Goal: Task Accomplishment & Management: Use online tool/utility

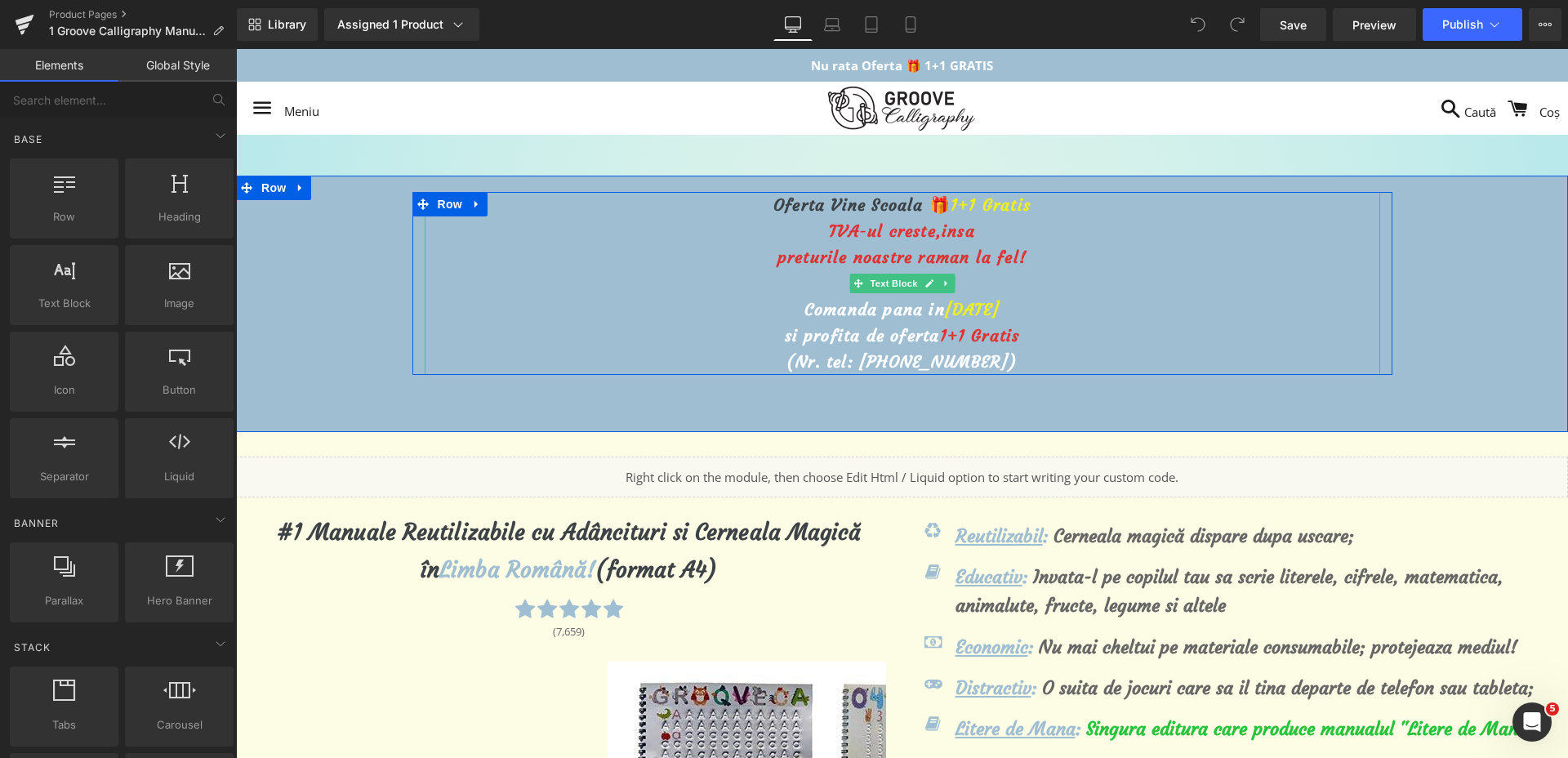
click at [945, 316] on span "[DATE]" at bounding box center [972, 309] width 54 height 21
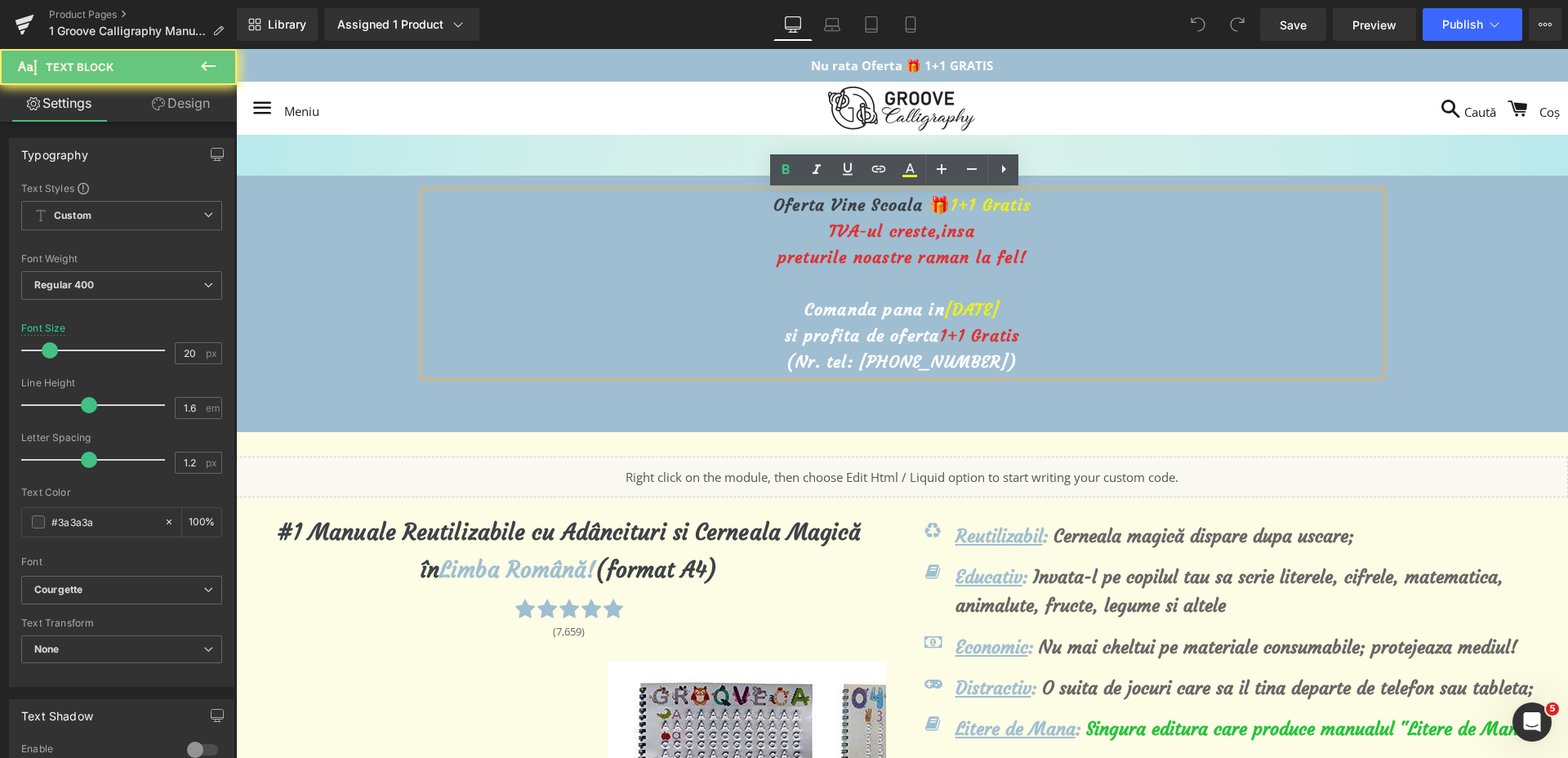
click at [945, 316] on span "[DATE]" at bounding box center [972, 309] width 54 height 21
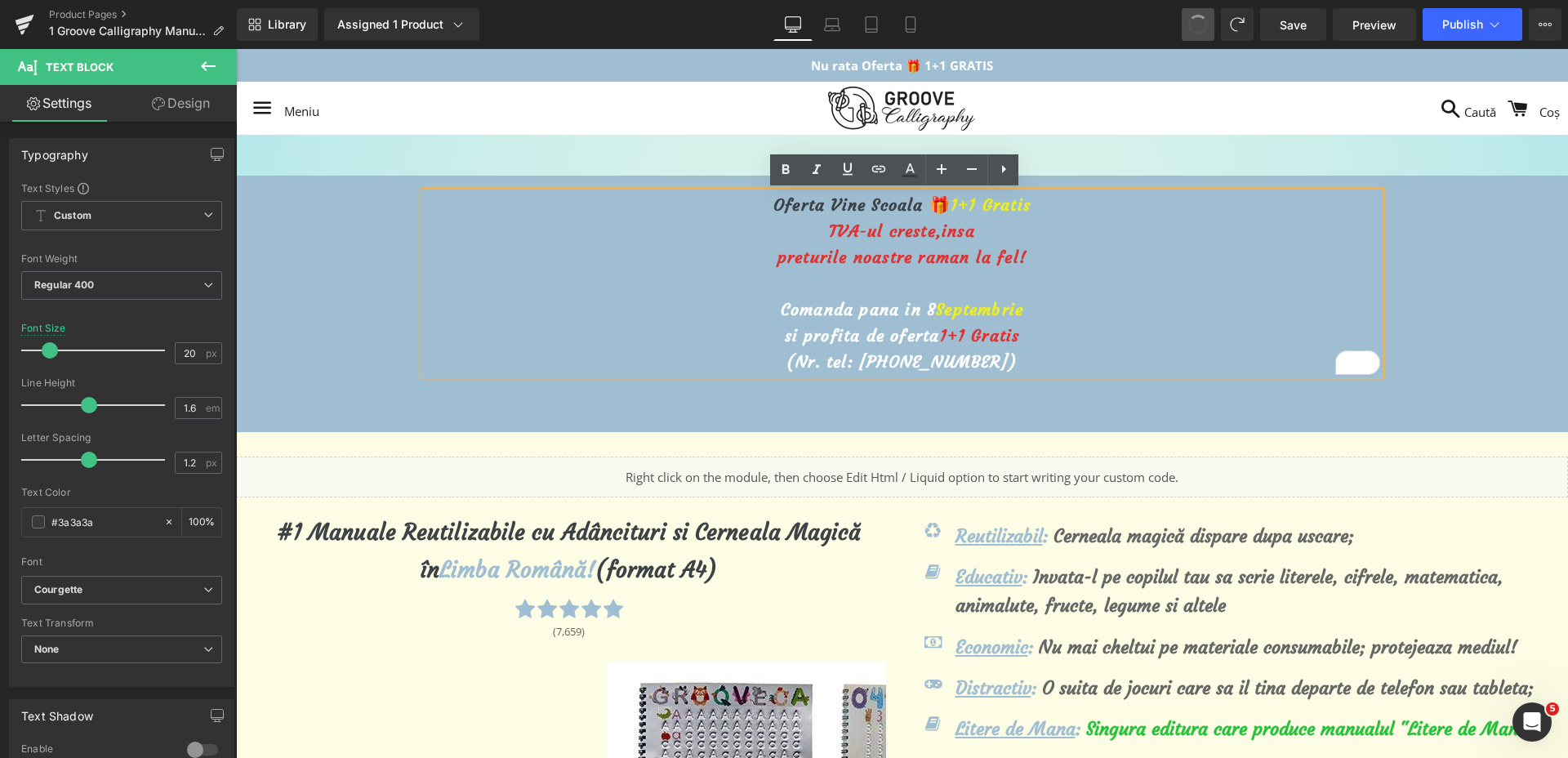
drag, startPoint x: 1204, startPoint y: 36, endPoint x: 955, endPoint y: 8, distance: 250.6
click at [945, 303] on span "[DATE]" at bounding box center [972, 309] width 54 height 21
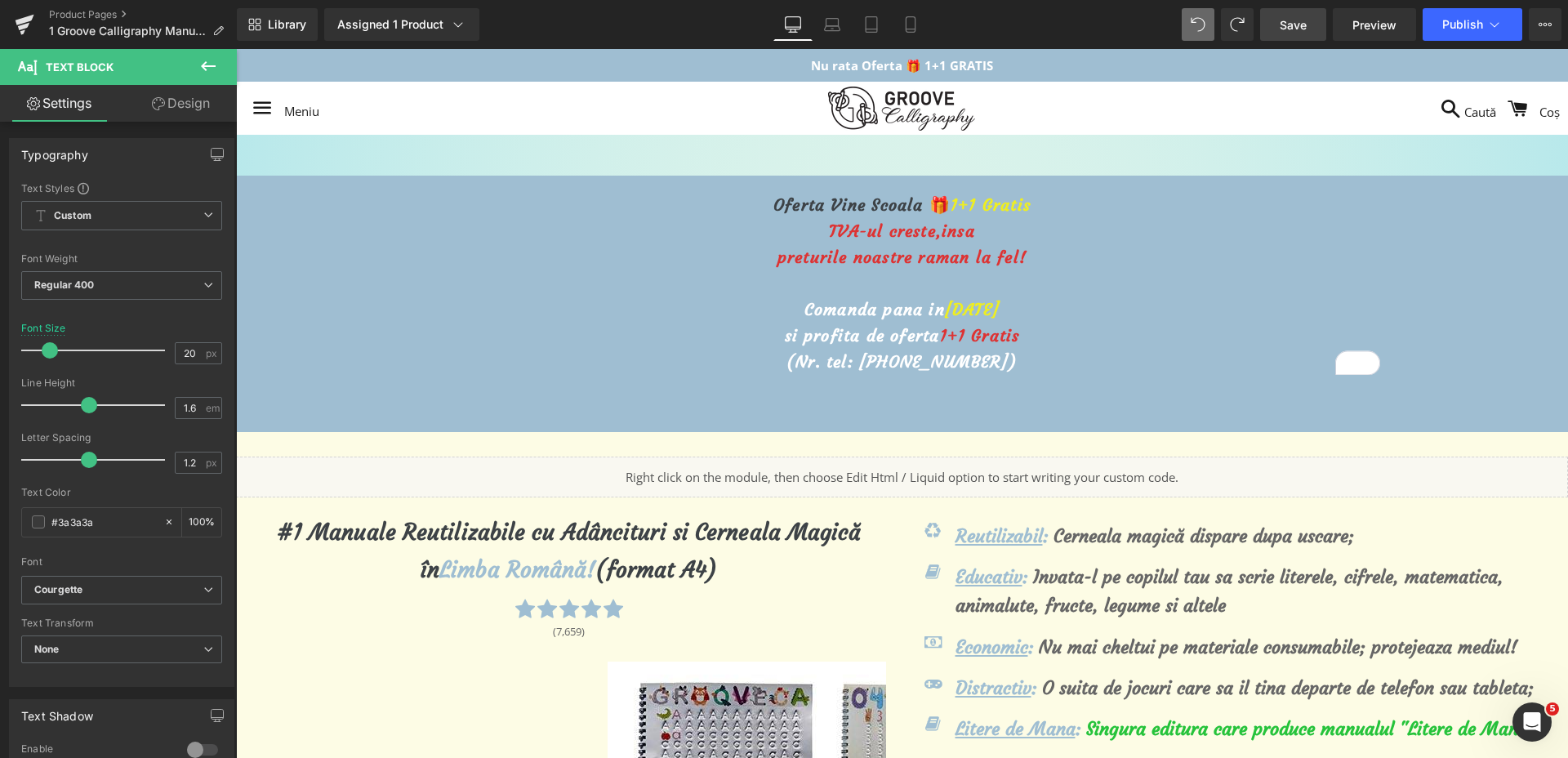
click at [1308, 19] on link "Save" at bounding box center [1293, 24] width 66 height 33
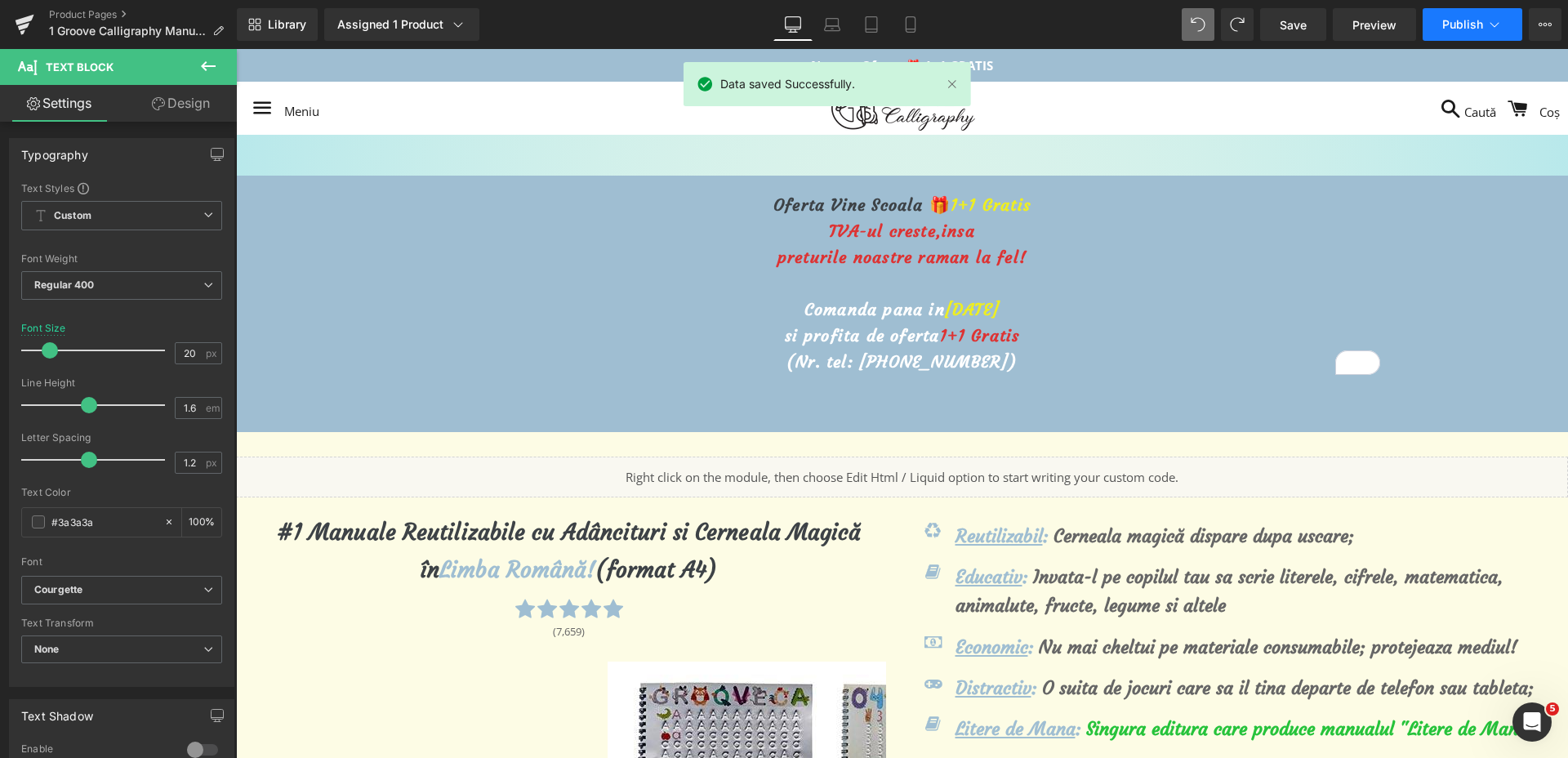
click at [1447, 34] on button "Publish" at bounding box center [1472, 24] width 100 height 33
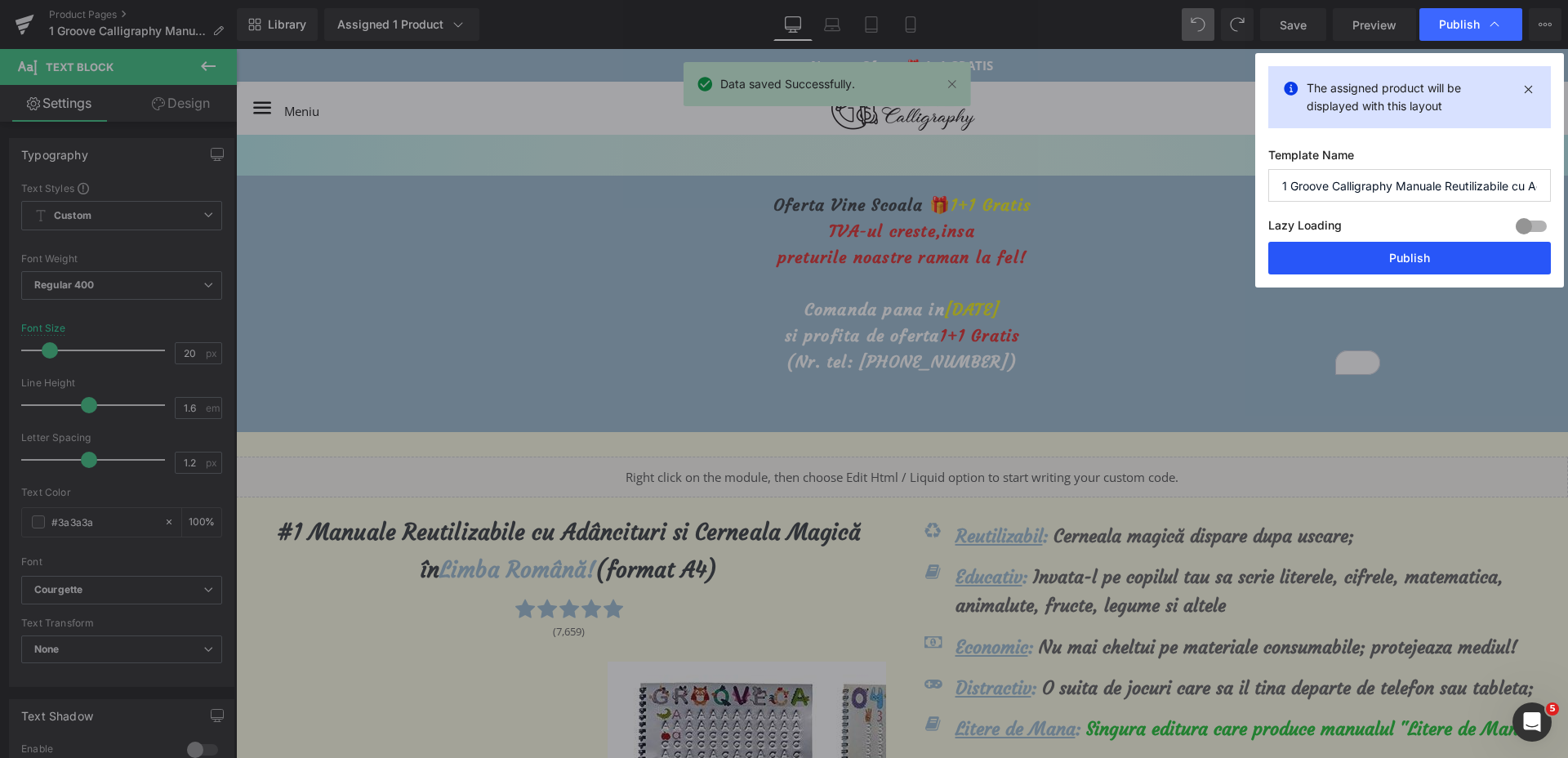
drag, startPoint x: 1356, startPoint y: 255, endPoint x: 1115, endPoint y: 192, distance: 249.1
click at [1356, 255] on button "Publish" at bounding box center [1409, 257] width 283 height 33
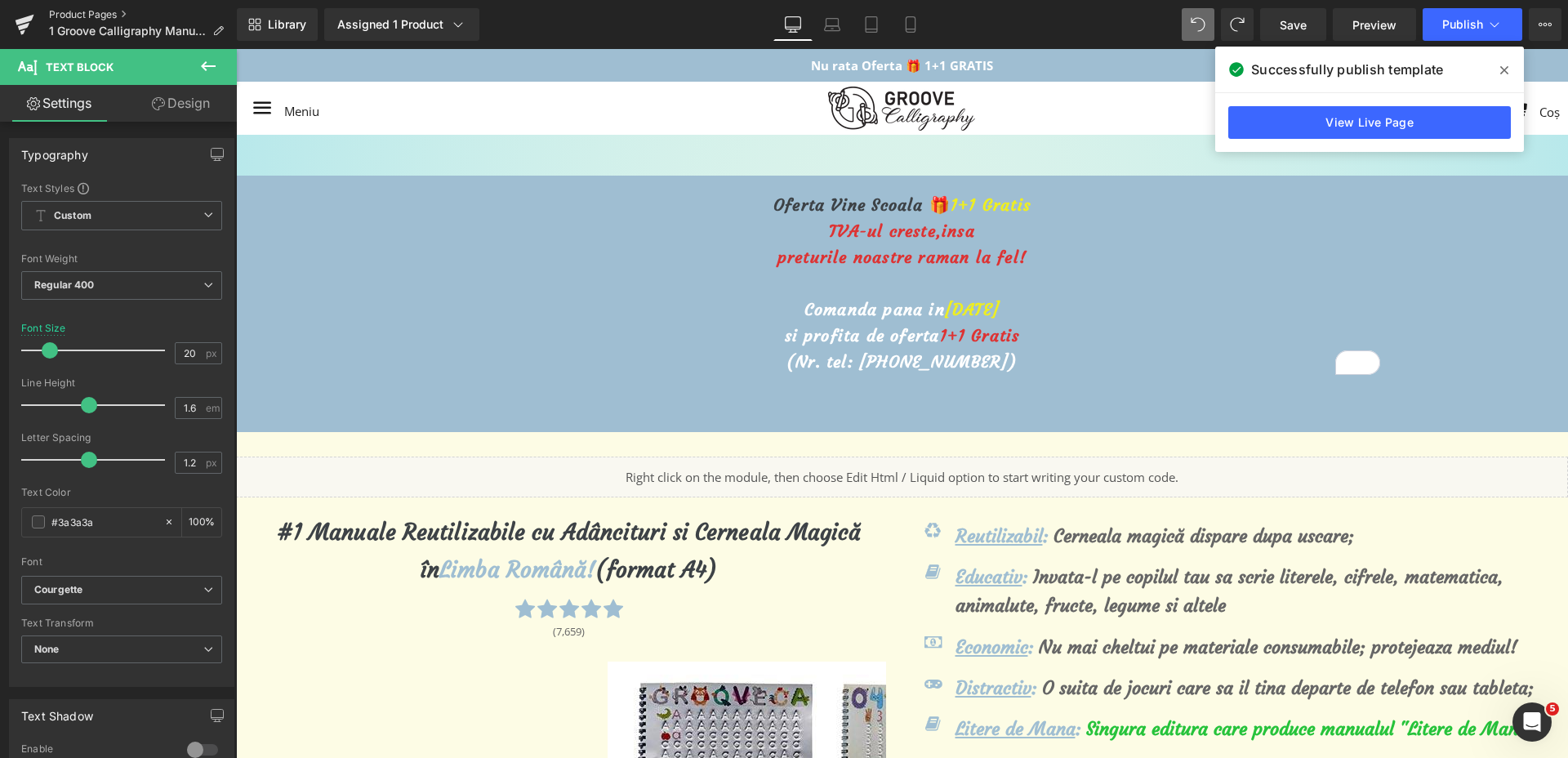
click at [100, 13] on link "Product Pages" at bounding box center [143, 15] width 188 height 13
